Goal: Task Accomplishment & Management: Manage account settings

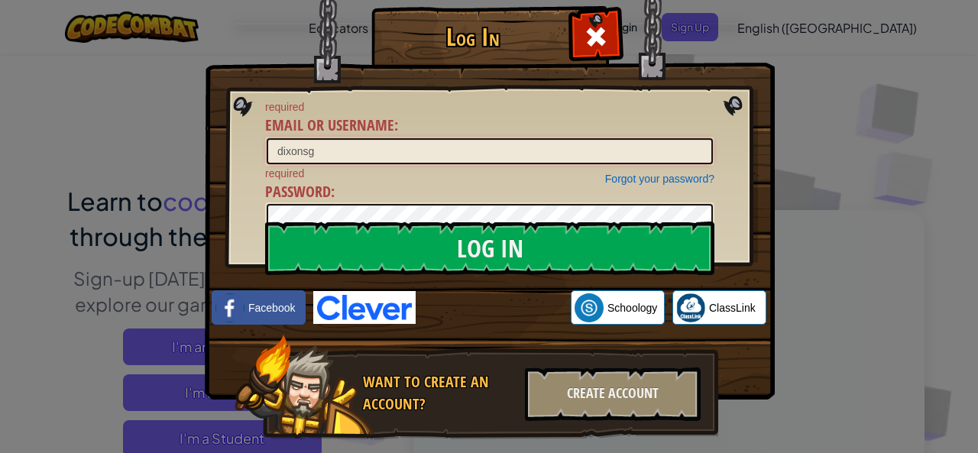
type input "dixonsg"
click at [265, 222] on input "Log In" at bounding box center [489, 248] width 449 height 53
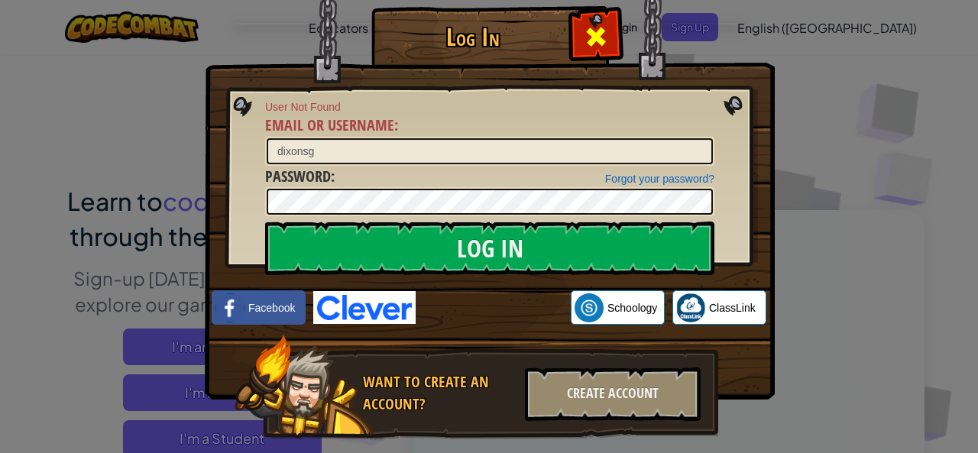
click at [590, 30] on span at bounding box center [596, 36] width 24 height 24
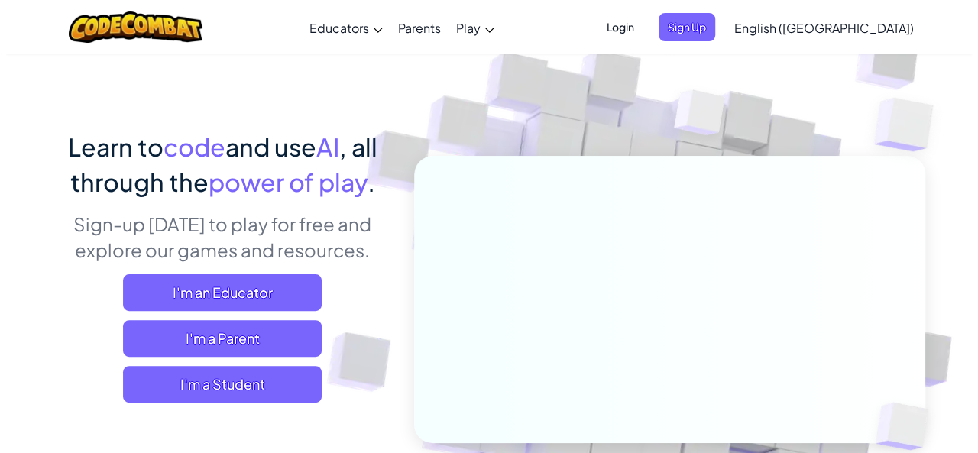
scroll to position [115, 0]
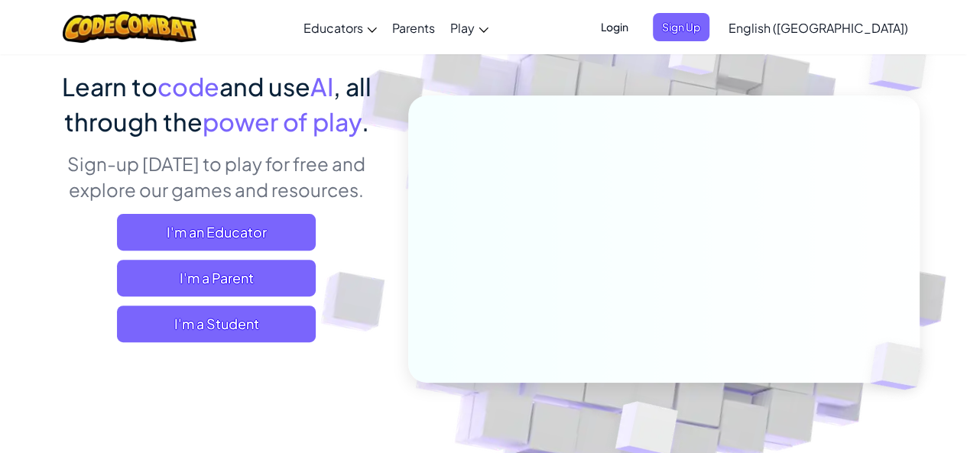
click at [637, 28] on span "Login" at bounding box center [614, 27] width 46 height 28
